Goal: Task Accomplishment & Management: Manage account settings

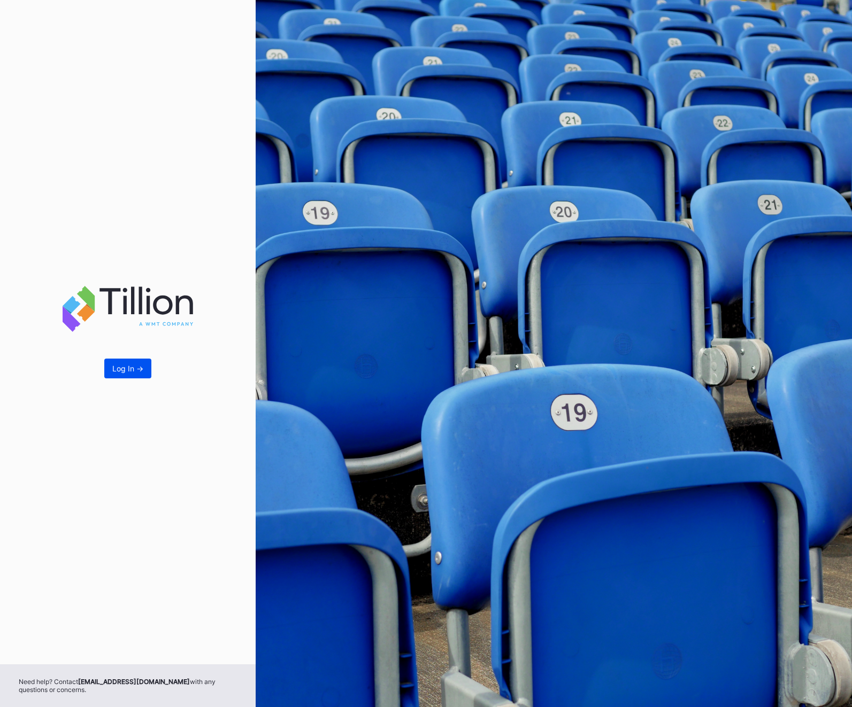
click at [127, 366] on div "Log In ->" at bounding box center [127, 368] width 31 height 9
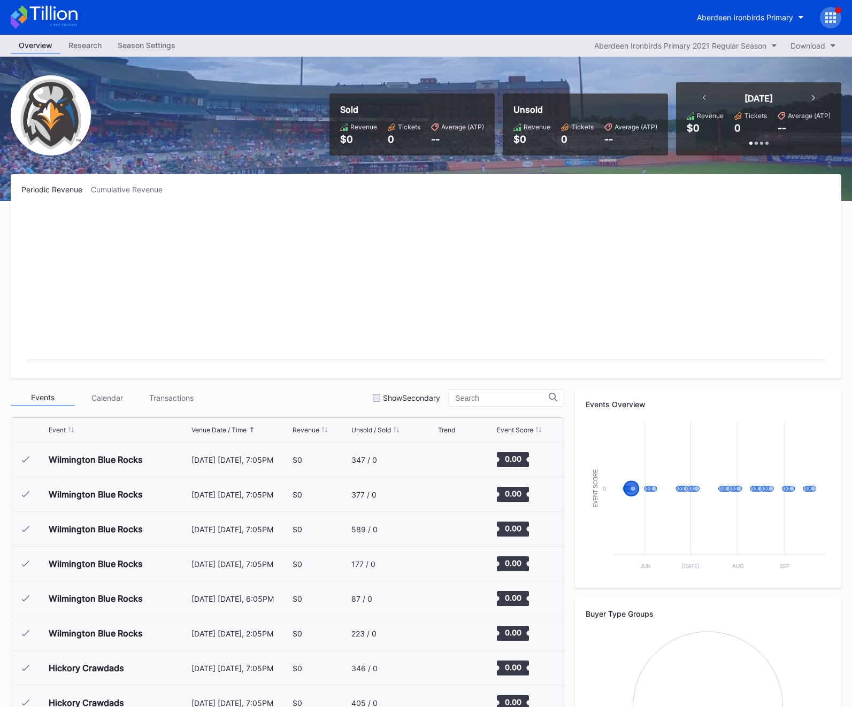
click at [827, 19] on icon at bounding box center [830, 17] width 11 height 11
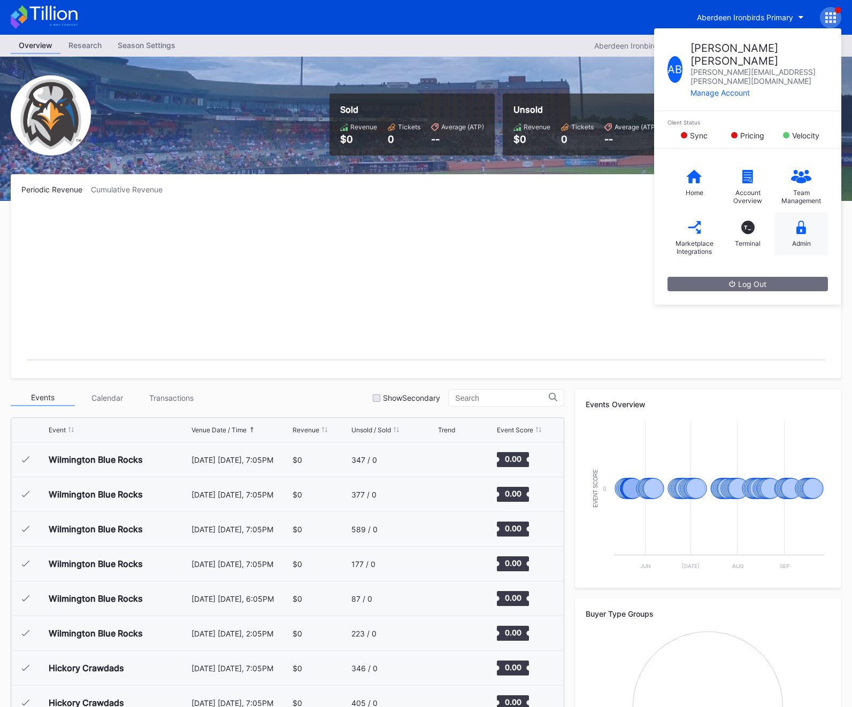
click at [791, 228] on div "Admin" at bounding box center [800, 234] width 53 height 43
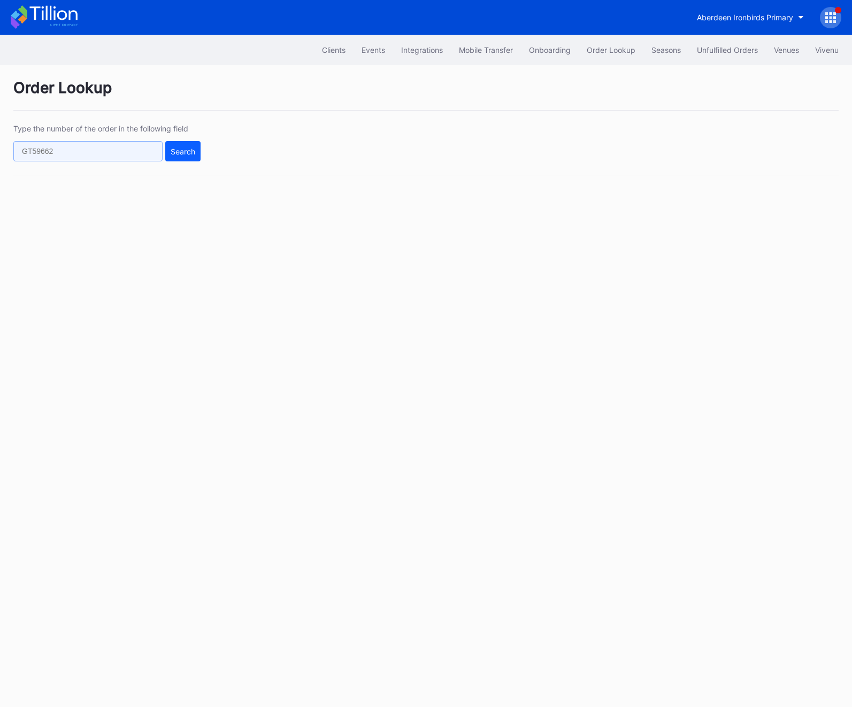
click at [18, 150] on input "text" at bounding box center [87, 151] width 149 height 20
paste input "623148397"
type input "623148397"
click at [172, 150] on div "Search" at bounding box center [183, 151] width 25 height 9
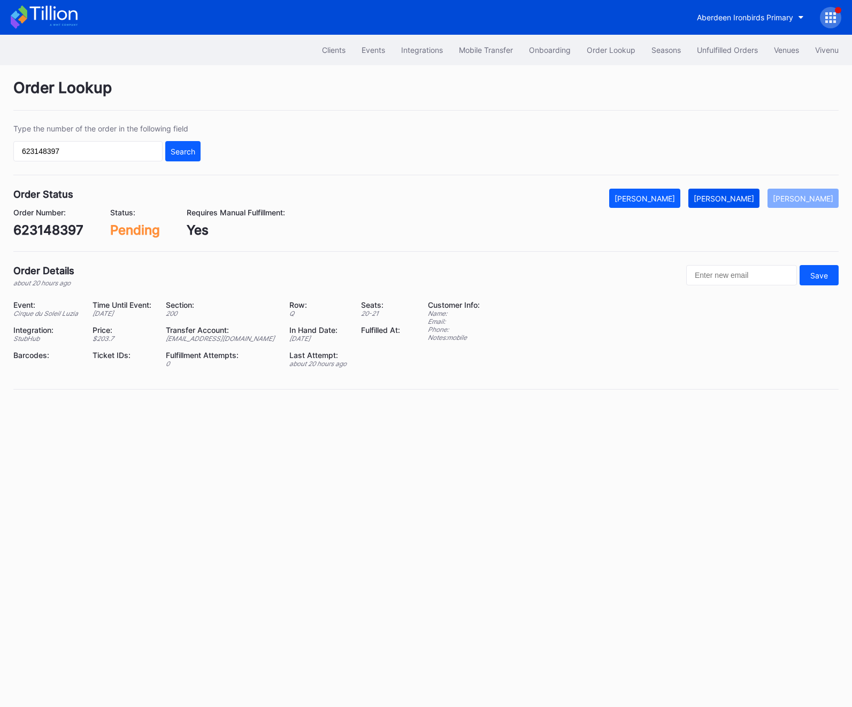
click at [755, 204] on button "[PERSON_NAME]" at bounding box center [723, 198] width 71 height 19
click at [722, 44] on button "Unfulfilled Orders" at bounding box center [727, 50] width 77 height 20
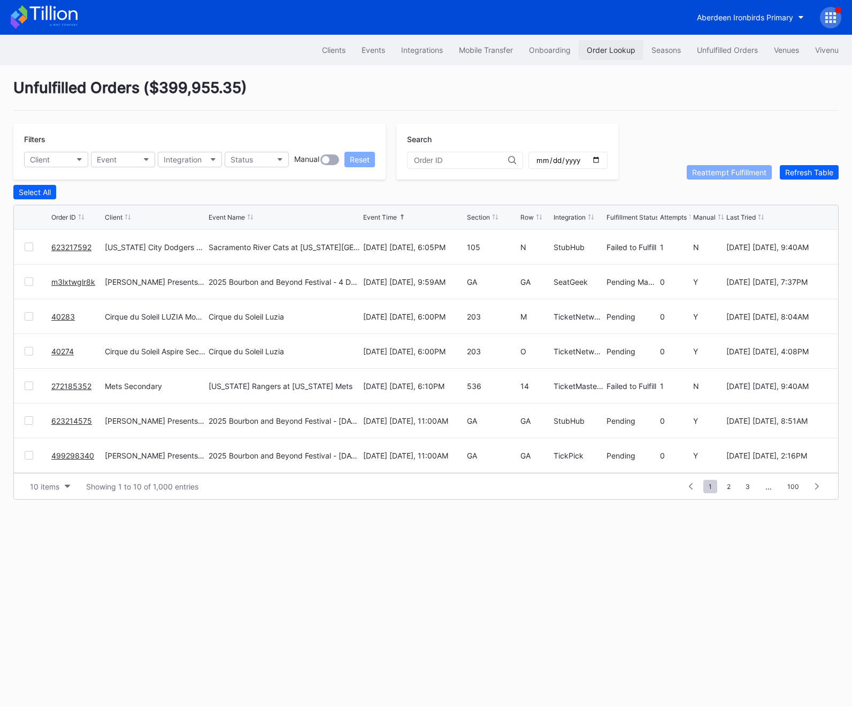
click at [612, 57] on button "Order Lookup" at bounding box center [611, 50] width 65 height 20
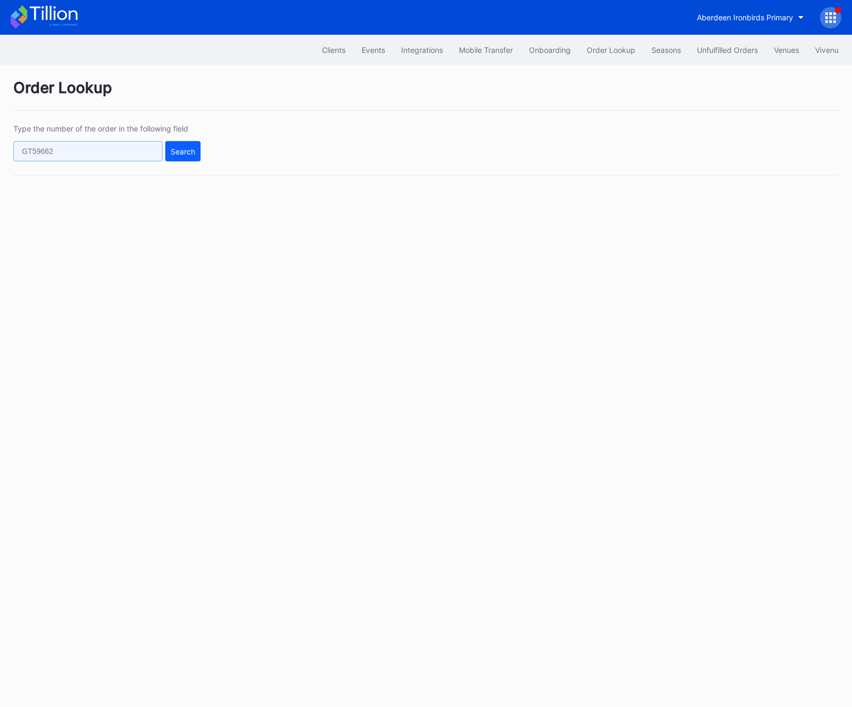
click at [117, 158] on input "text" at bounding box center [87, 151] width 149 height 20
paste input "50715624"
type input "50715624"
click at [198, 158] on button "Search" at bounding box center [182, 151] width 35 height 20
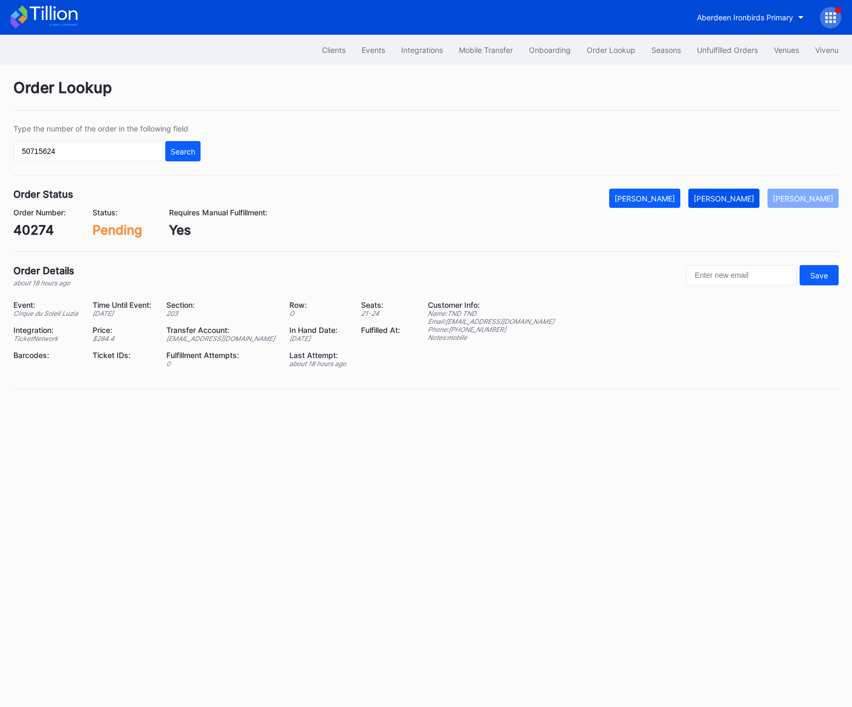
click at [745, 199] on div "[PERSON_NAME]" at bounding box center [723, 198] width 60 height 9
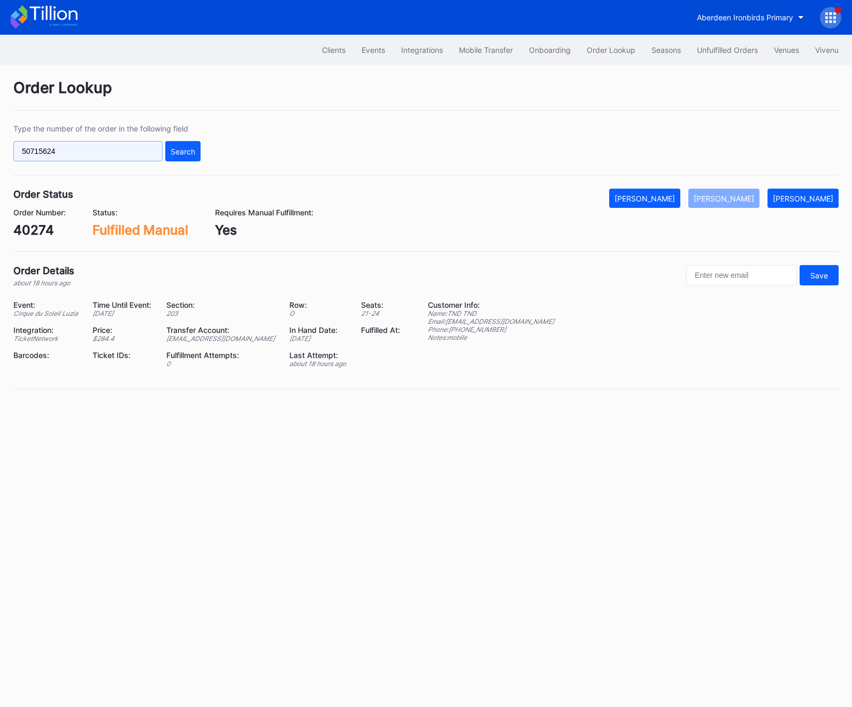
click at [77, 153] on input "50715624" at bounding box center [87, 151] width 149 height 20
click at [739, 50] on div "Unfulfilled Orders" at bounding box center [727, 49] width 61 height 9
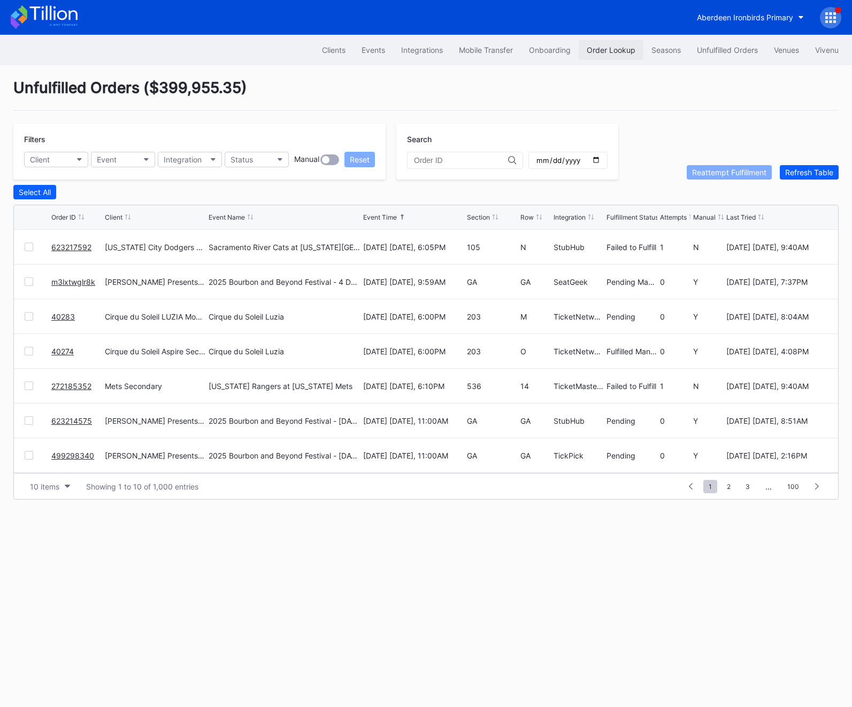
click at [613, 59] on button "Order Lookup" at bounding box center [611, 50] width 65 height 20
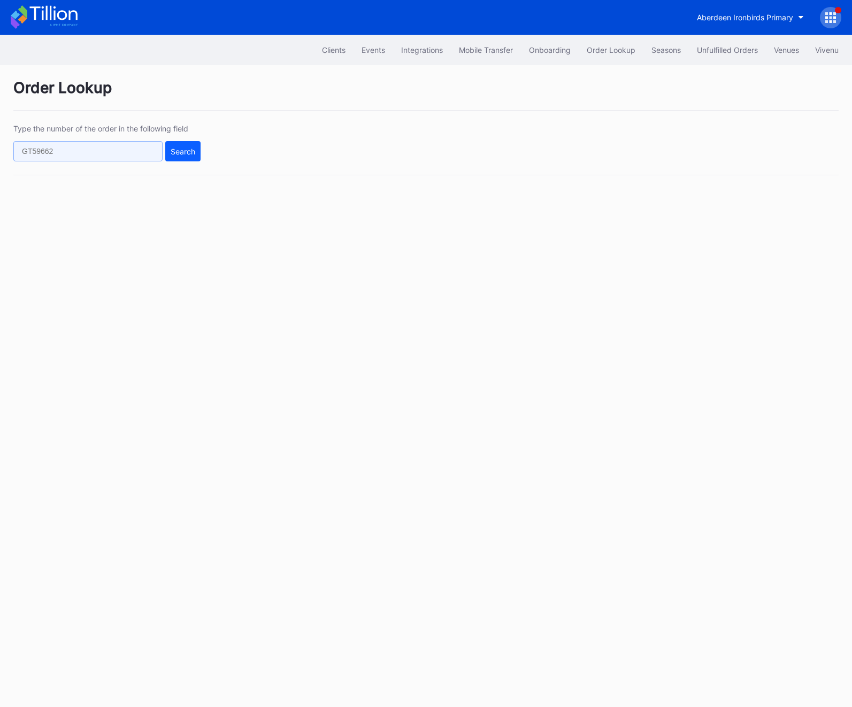
click at [42, 157] on input "text" at bounding box center [87, 151] width 149 height 20
paste input "50717090"
click at [180, 158] on button "Search" at bounding box center [182, 151] width 35 height 20
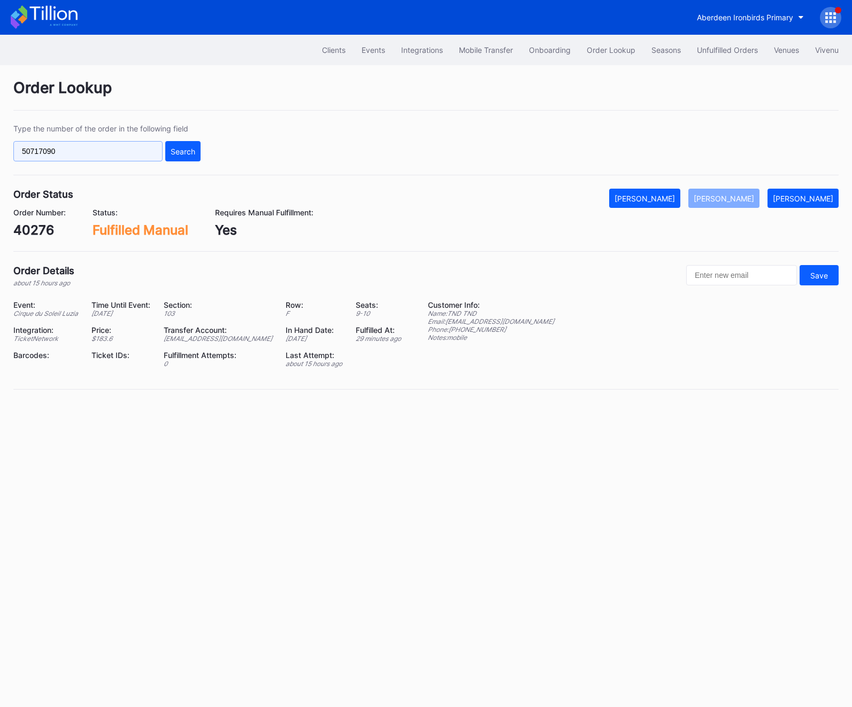
click at [57, 151] on input "50717090" at bounding box center [87, 151] width 149 height 20
paste input "5624"
click at [178, 149] on div "Search" at bounding box center [183, 151] width 25 height 9
click at [65, 148] on input "50715624" at bounding box center [87, 151] width 149 height 20
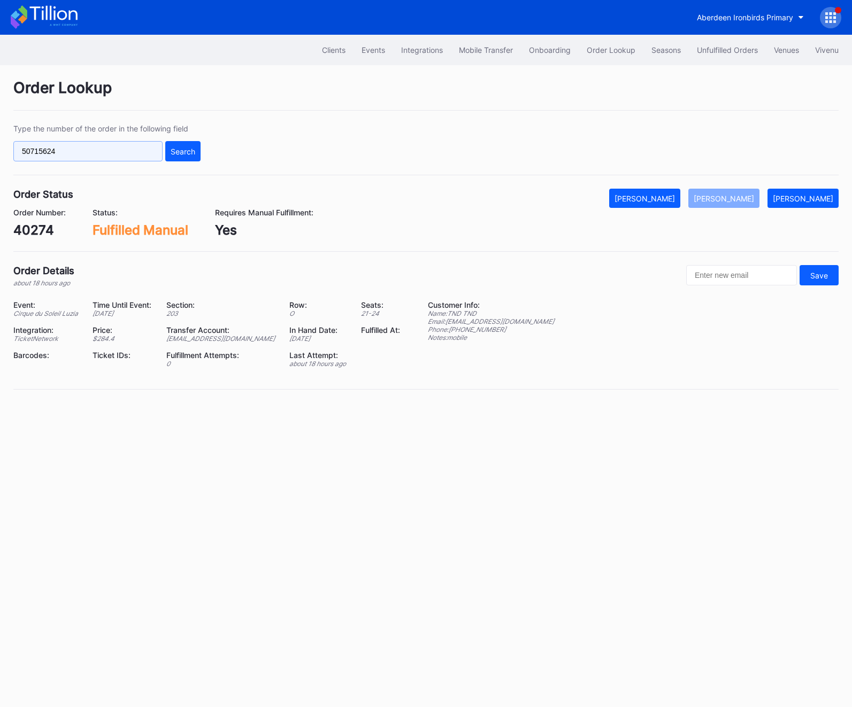
click at [65, 148] on input "50715624" at bounding box center [87, 151] width 149 height 20
paste input "623138066"
type input "623138066"
click at [194, 158] on button "Search" at bounding box center [182, 151] width 35 height 20
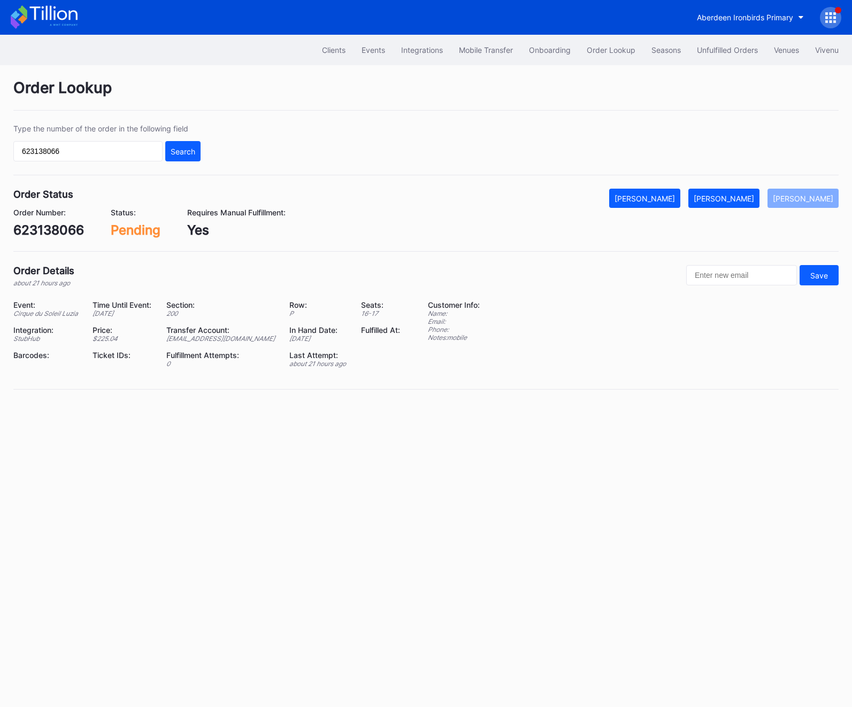
click at [70, 236] on div "623138066" at bounding box center [48, 230] width 71 height 16
click at [749, 205] on button "[PERSON_NAME]" at bounding box center [723, 198] width 71 height 19
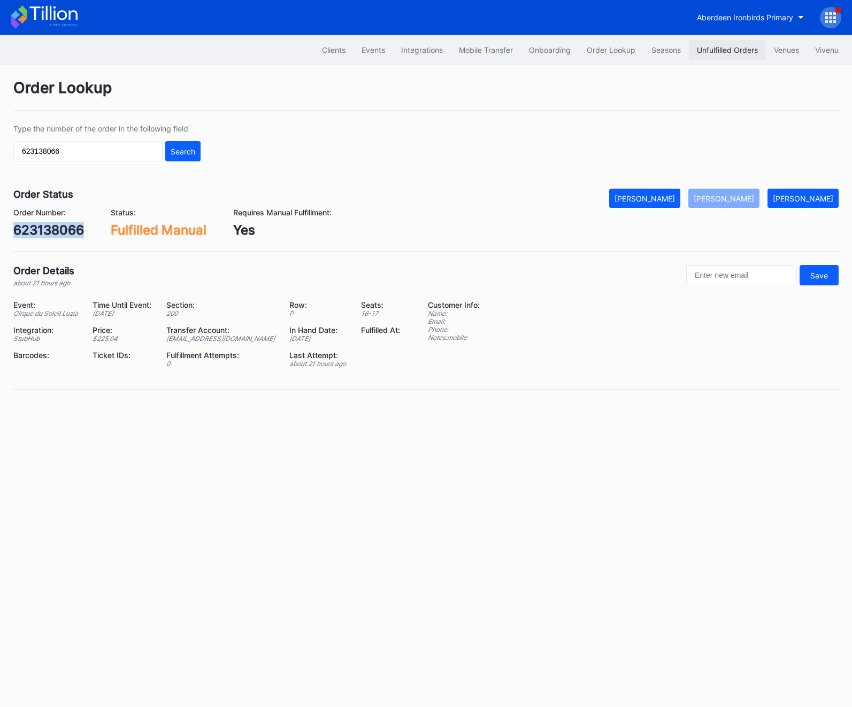
click at [724, 57] on button "Unfulfilled Orders" at bounding box center [727, 50] width 77 height 20
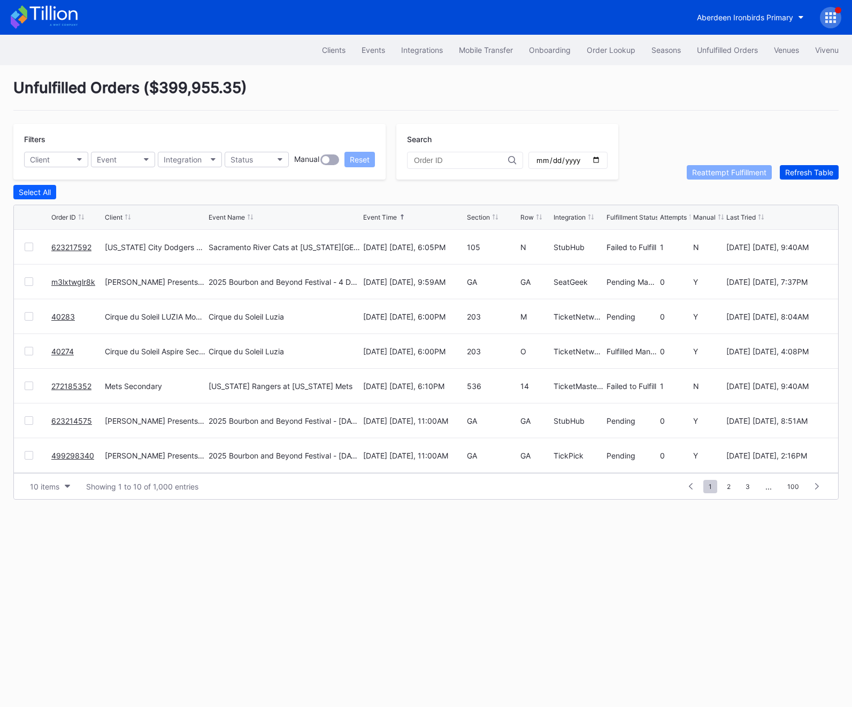
click at [802, 173] on div "Refresh Table" at bounding box center [809, 172] width 48 height 9
click at [606, 51] on div "Order Lookup" at bounding box center [611, 49] width 49 height 9
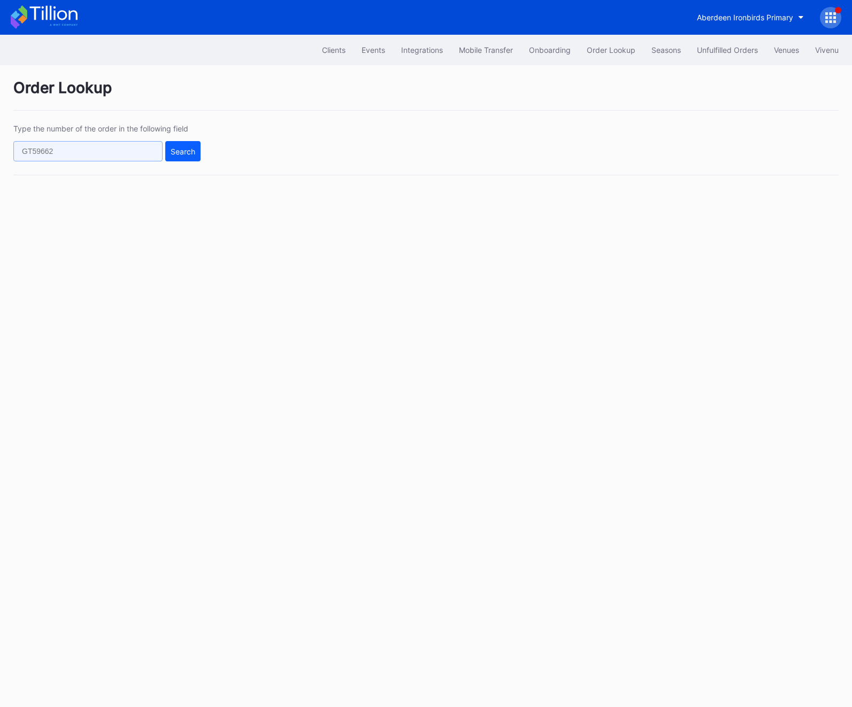
click at [74, 144] on input "text" at bounding box center [87, 151] width 149 height 20
paste input "50715262"
click at [177, 158] on button "Search" at bounding box center [182, 151] width 35 height 20
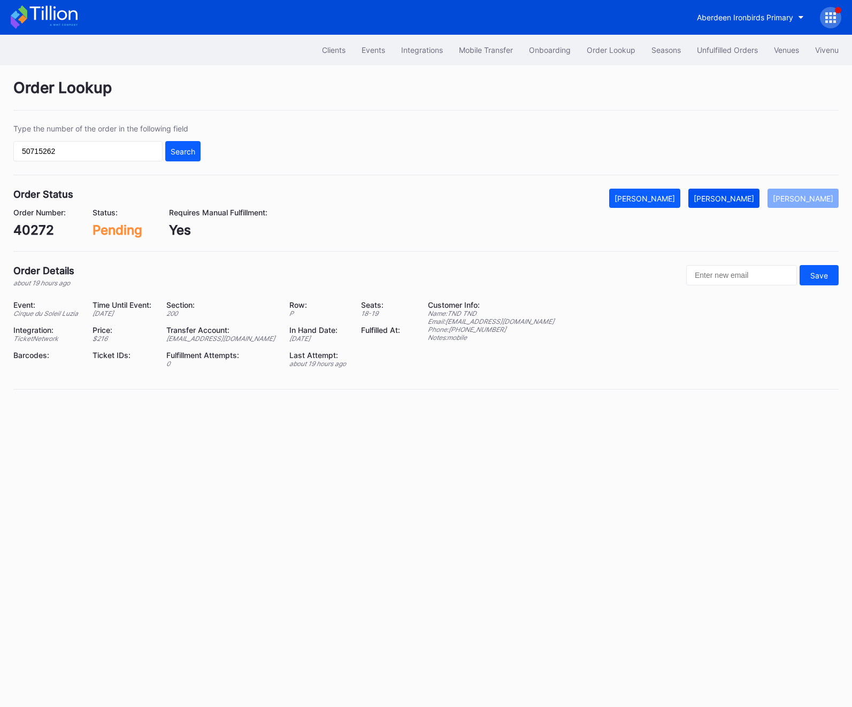
click at [736, 200] on div "[PERSON_NAME]" at bounding box center [723, 198] width 60 height 9
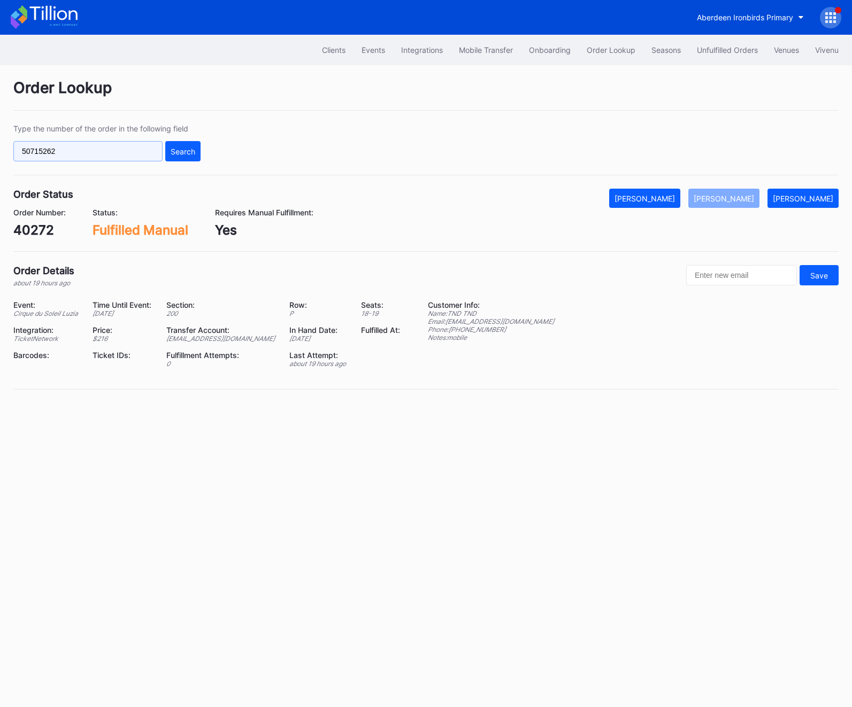
click at [113, 143] on input "50715262" at bounding box center [87, 151] width 149 height 20
paste input "623143303"
click at [176, 155] on div "Search" at bounding box center [183, 151] width 25 height 9
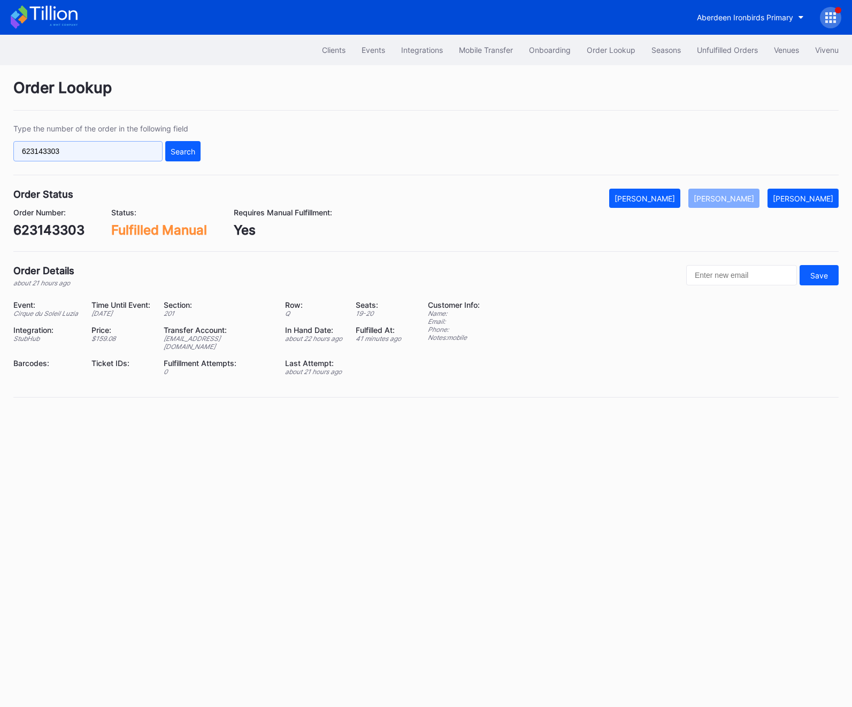
click at [64, 151] on input "623143303" at bounding box center [87, 151] width 149 height 20
paste input "7545846"
click at [192, 151] on div "Search" at bounding box center [183, 151] width 25 height 9
click at [134, 160] on input "75458463" at bounding box center [87, 151] width 149 height 20
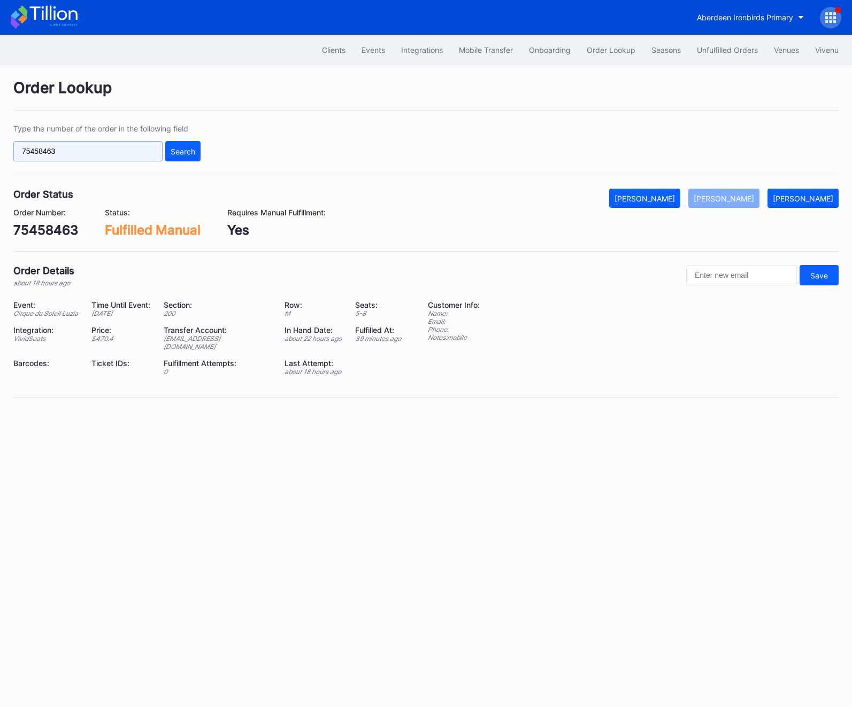
click at [134, 160] on input "75458463" at bounding box center [87, 151] width 149 height 20
paste input "33342"
click at [184, 143] on button "Search" at bounding box center [182, 151] width 35 height 20
click at [82, 160] on input "75333423" at bounding box center [87, 151] width 149 height 20
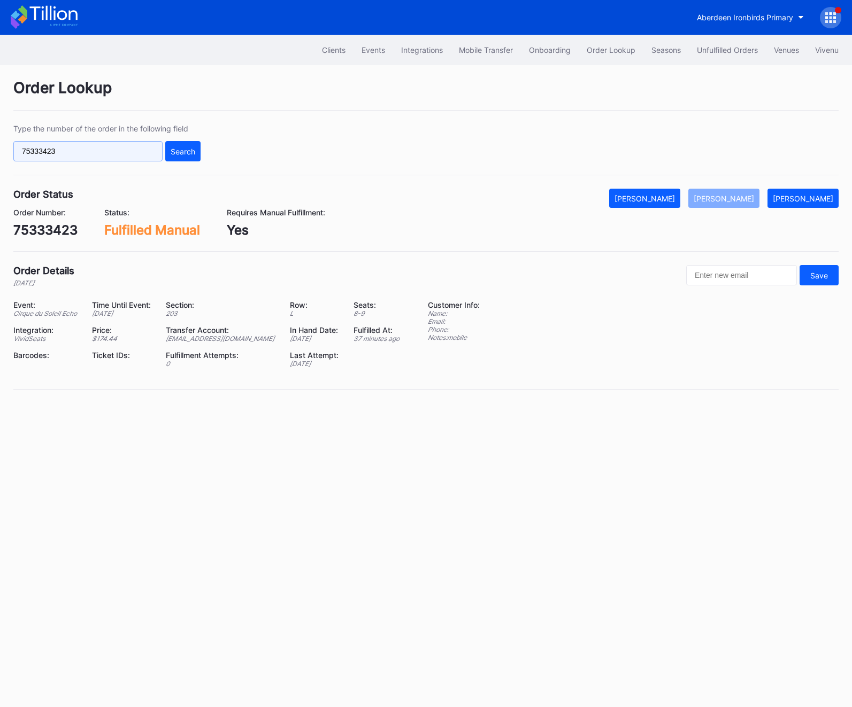
paste input "620749787"
type input "620749787"
click at [196, 145] on button "Search" at bounding box center [182, 151] width 35 height 20
